Goal: Book appointment/travel/reservation

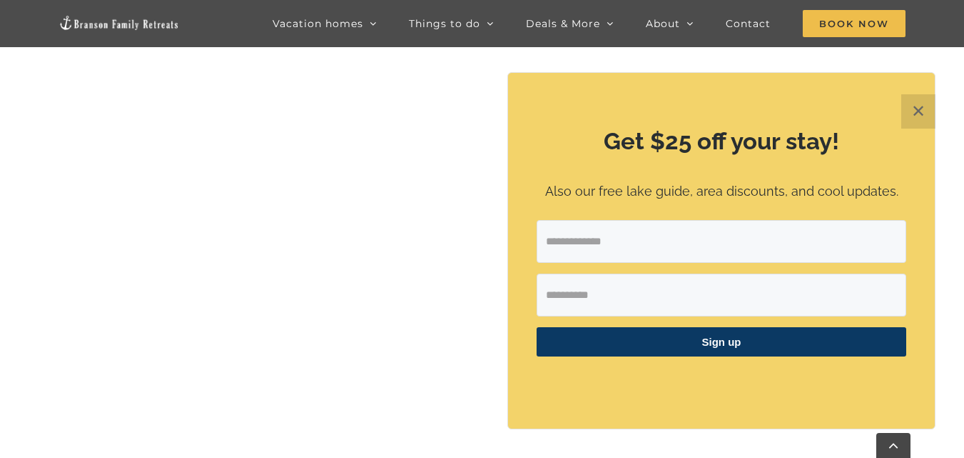
scroll to position [600, 0]
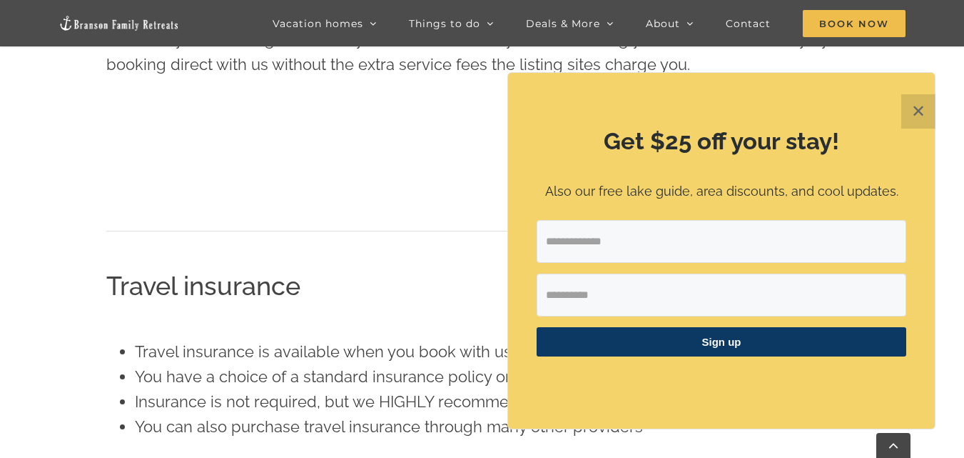
click at [919, 109] on button "✕" at bounding box center [919, 111] width 34 height 34
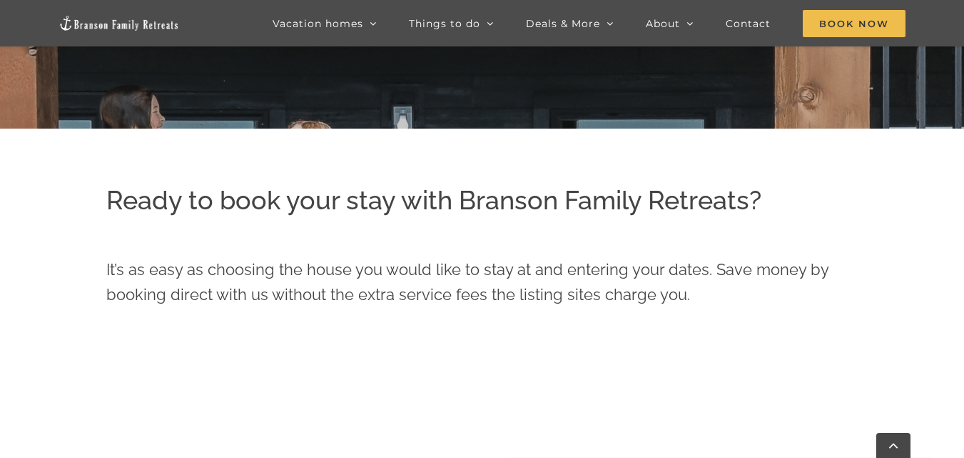
scroll to position [328, 0]
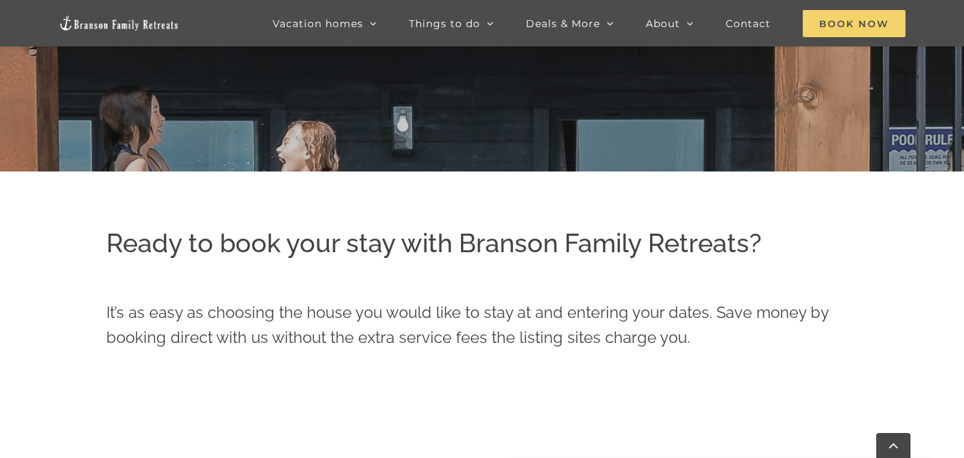
click at [863, 19] on span "Book Now" at bounding box center [854, 23] width 103 height 27
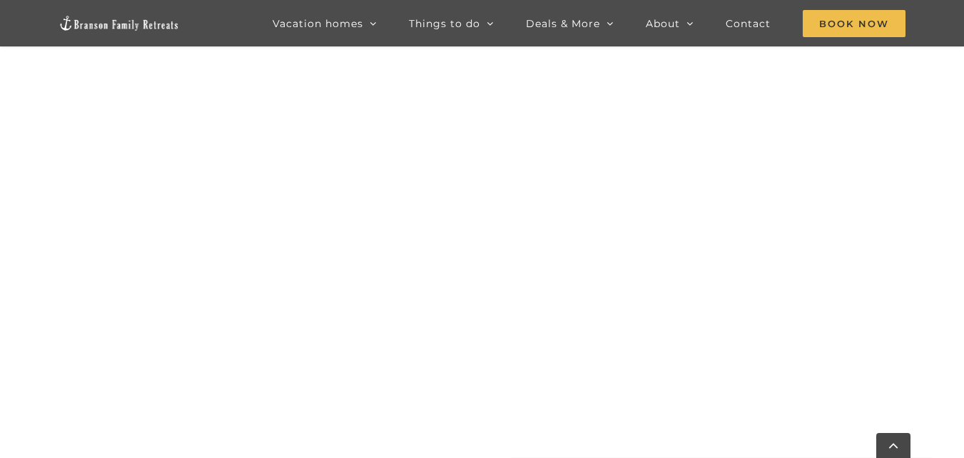
scroll to position [607, 0]
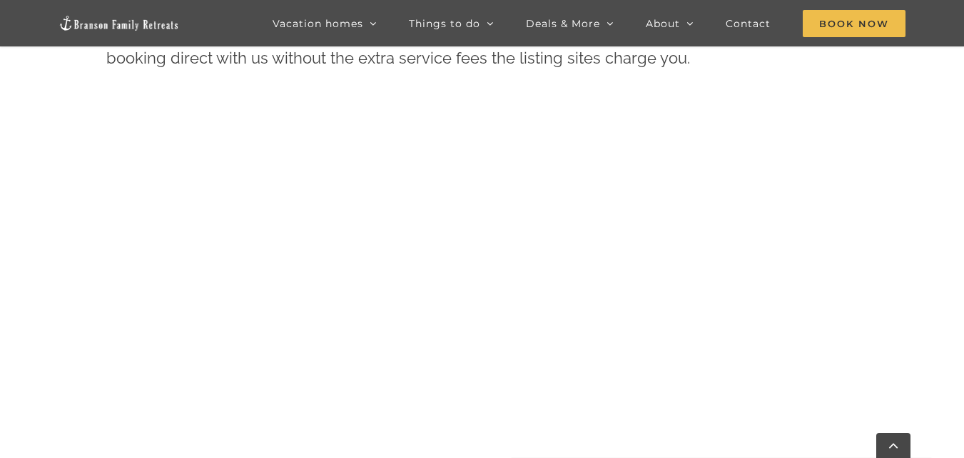
drag, startPoint x: 974, startPoint y: 45, endPoint x: 974, endPoint y: 111, distance: 65.7
